Goal: Task Accomplishment & Management: Complete application form

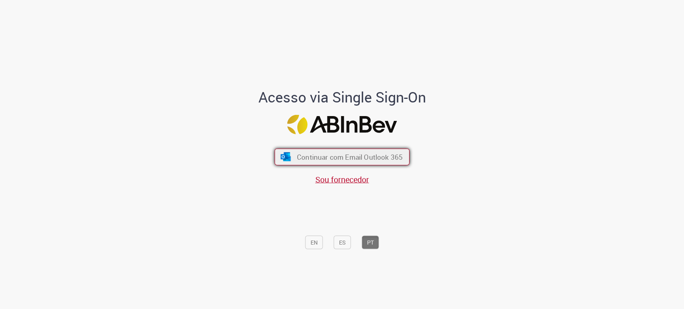
click at [292, 157] on button "Continuar com Email Outlook 365" at bounding box center [341, 157] width 135 height 17
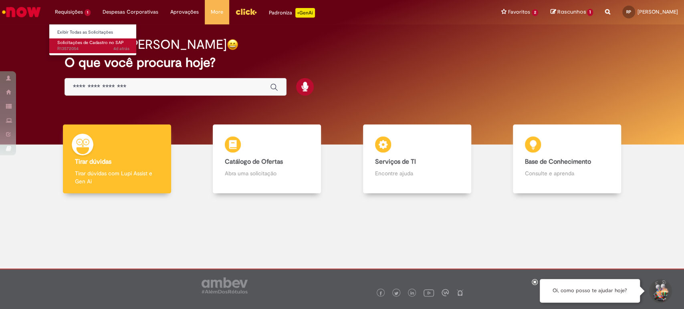
click at [81, 44] on span "Solicitações de Cadastro no SAP" at bounding box center [90, 43] width 66 height 6
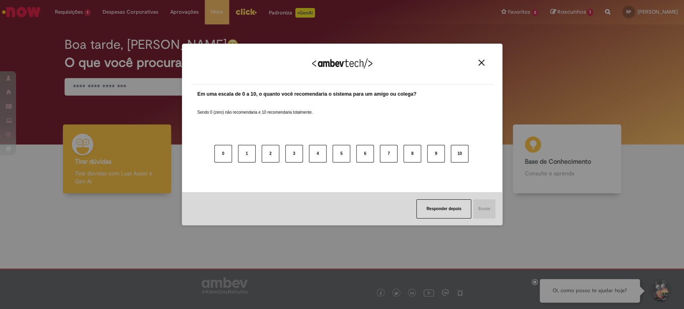
click at [483, 63] on img "Close" at bounding box center [481, 63] width 6 height 6
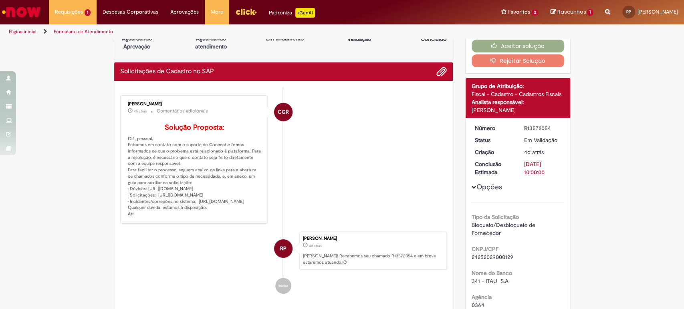
scroll to position [44, 0]
